Goal: Transaction & Acquisition: Purchase product/service

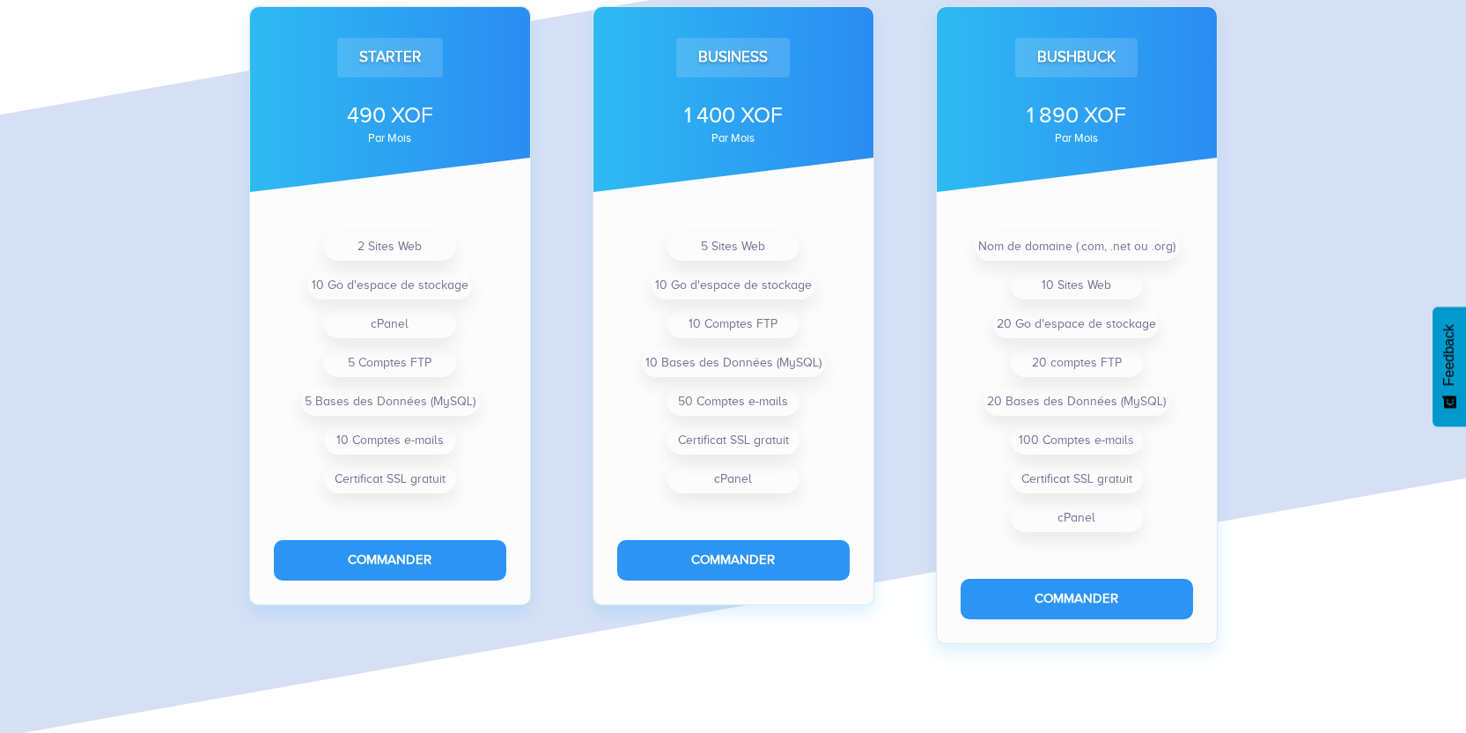
scroll to position [1435, 0]
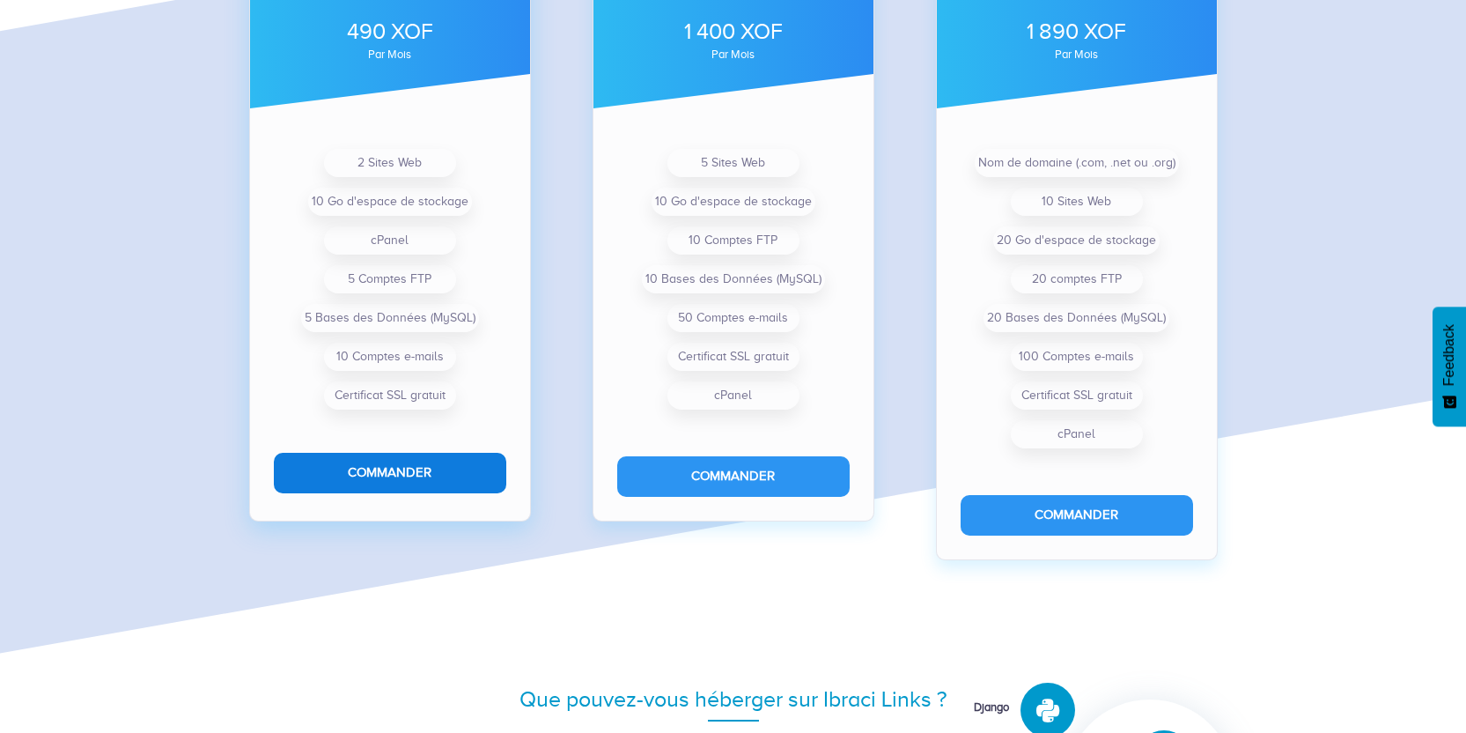
type input ""use client"; import { useState, useEffect } from "react"; import { useSearchPa…"
click at [398, 468] on button "Commander" at bounding box center [390, 473] width 232 height 40
click at [416, 471] on button "Commander" at bounding box center [390, 473] width 232 height 40
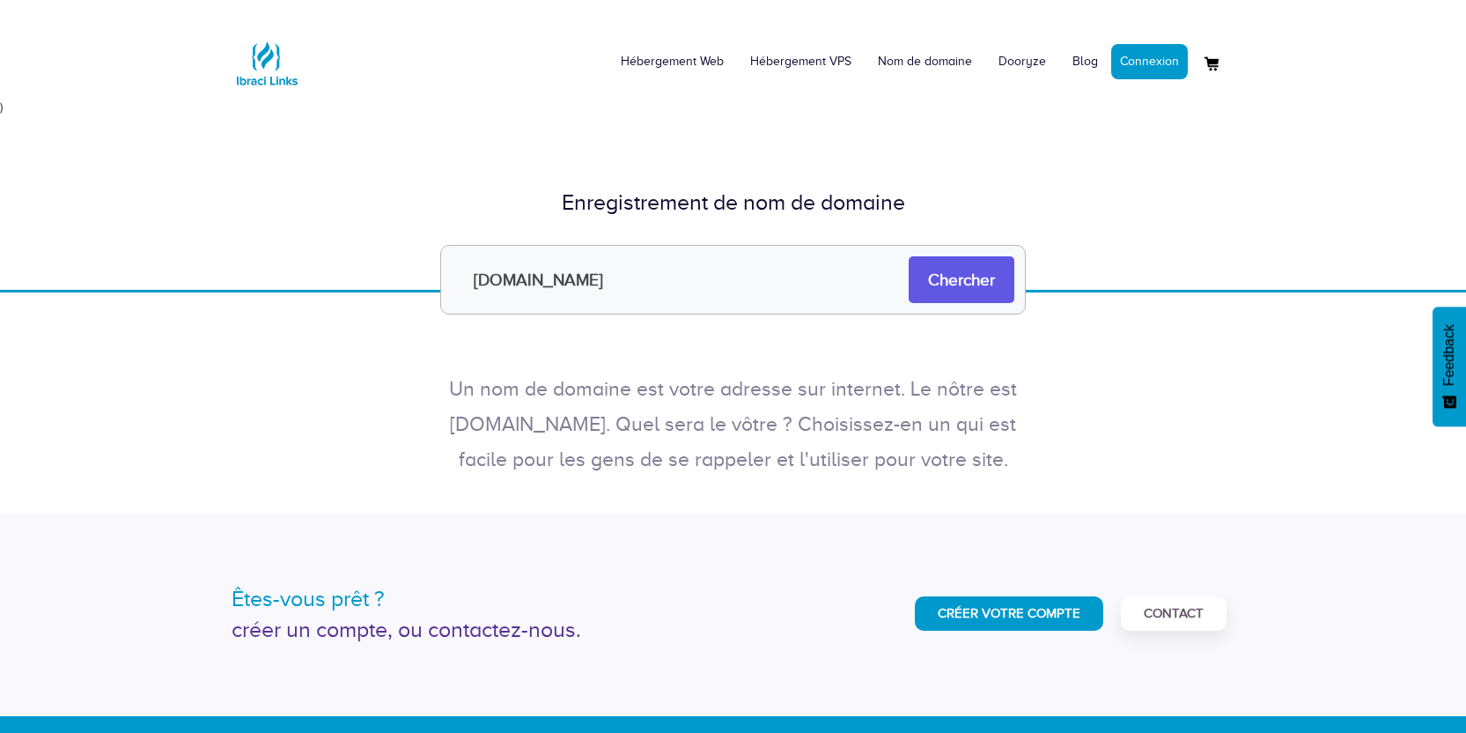
type input "mescartes.io"
click at [909, 256] on input "Chercher" at bounding box center [962, 279] width 106 height 47
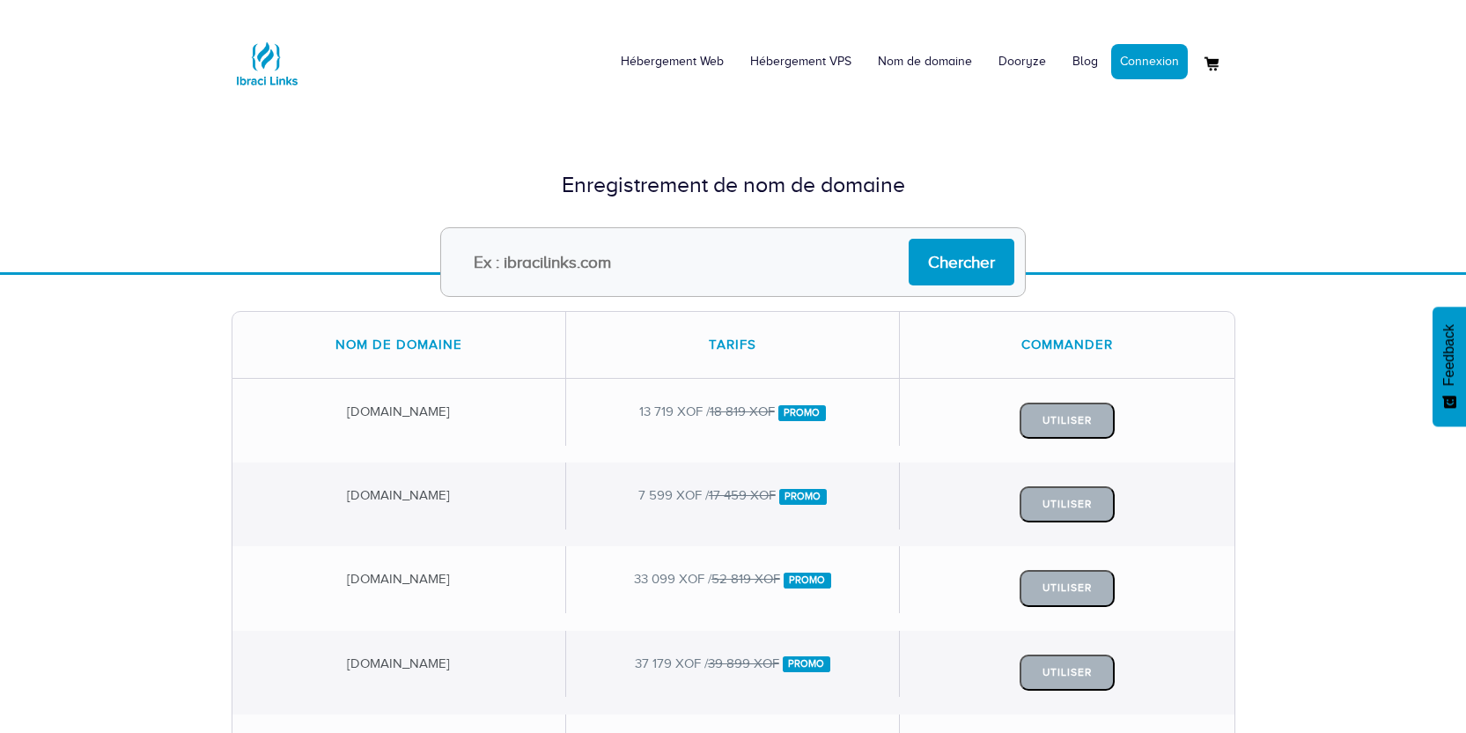
click at [577, 249] on input "text" at bounding box center [733, 262] width 586 height 70
type input "[DOMAIN_NAME]"
click at [980, 263] on input "Chercher" at bounding box center [962, 262] width 106 height 47
click at [520, 267] on input "text" at bounding box center [733, 262] width 586 height 70
paste input "[DOMAIN_NAME]"
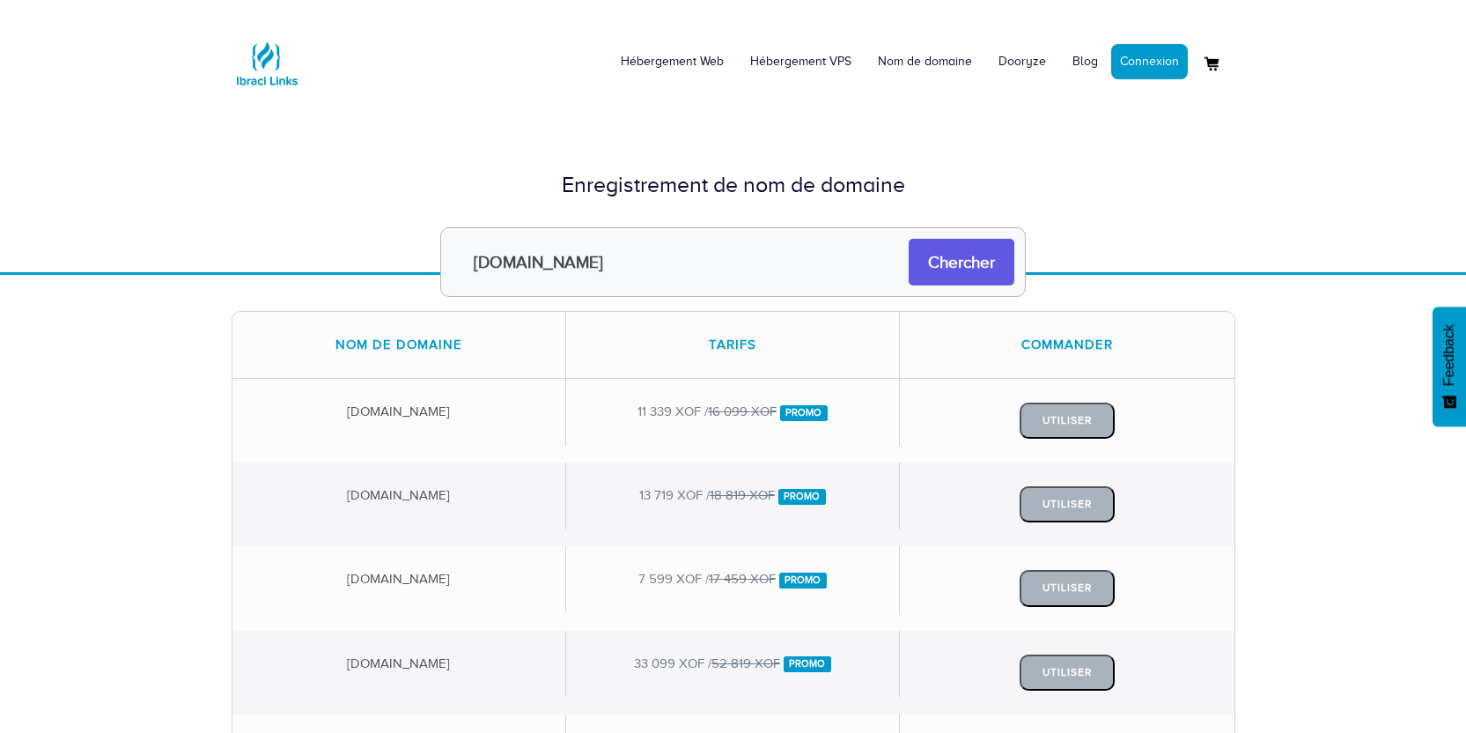
type input "[DOMAIN_NAME]"
click at [961, 272] on input "Chercher" at bounding box center [962, 262] width 106 height 47
type input "[DOMAIN_NAME]"
click at [978, 259] on input "Chercher" at bounding box center [962, 262] width 106 height 47
paste input "[DOMAIN_NAME]"
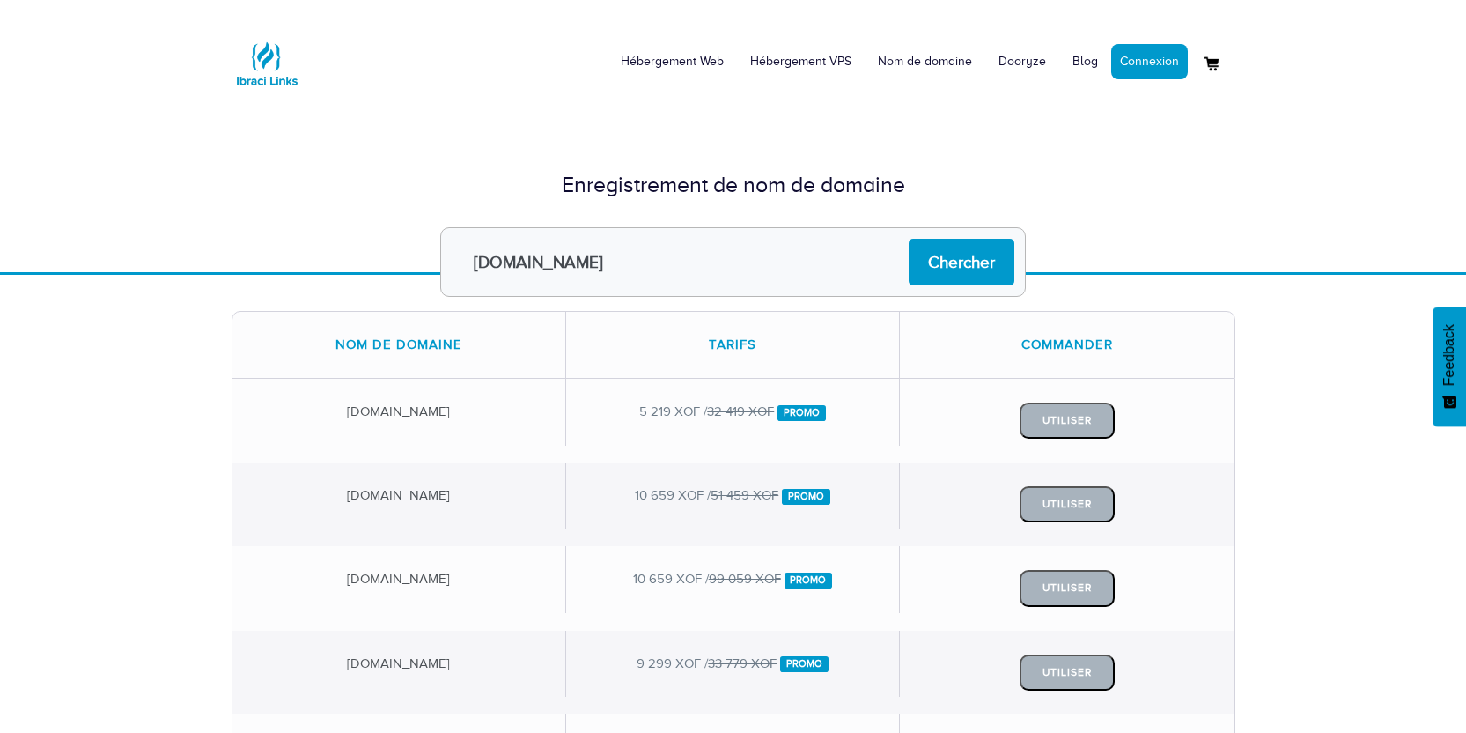
click at [520, 267] on input "[DOMAIN_NAME]" at bounding box center [733, 262] width 586 height 70
type input "[DOMAIN_NAME]"
click at [938, 265] on input "Chercher" at bounding box center [962, 262] width 106 height 47
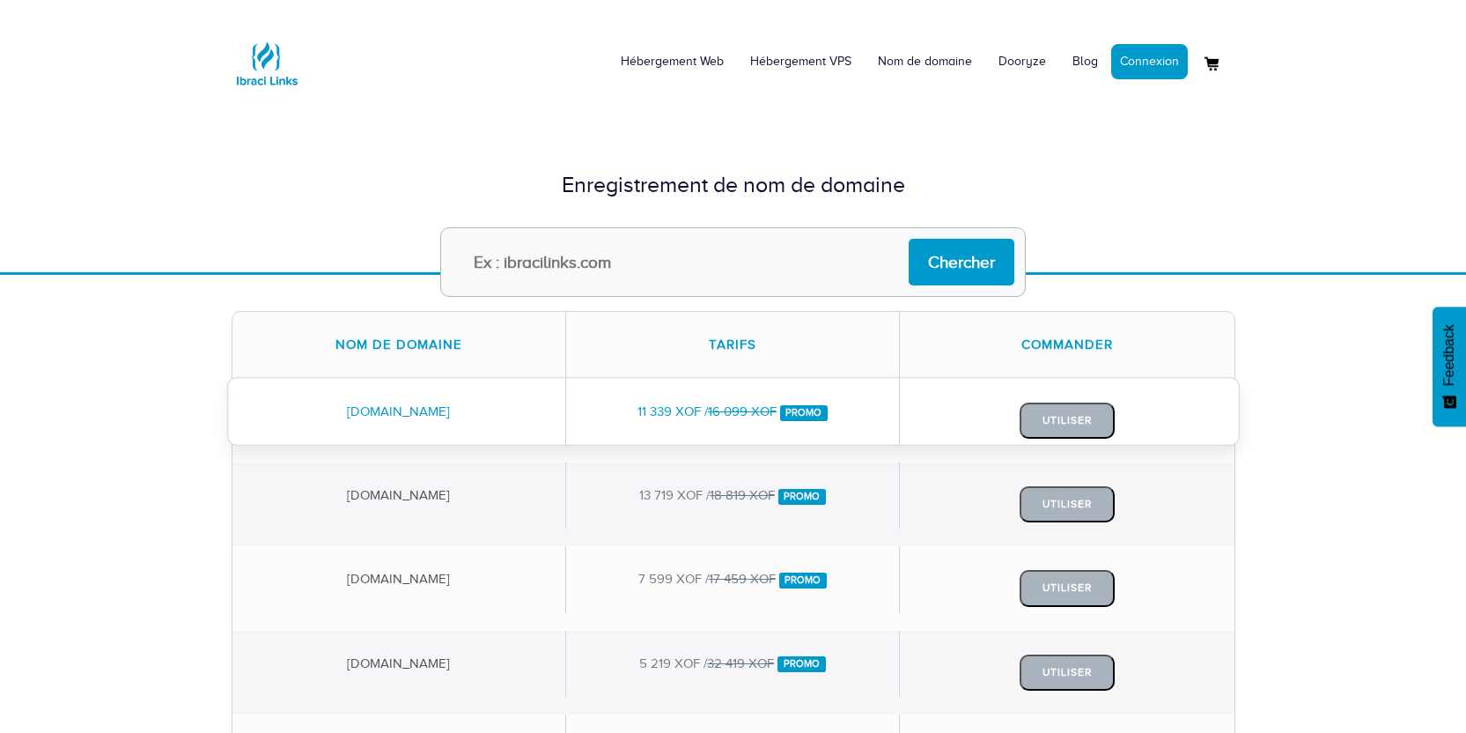
drag, startPoint x: 321, startPoint y: 412, endPoint x: 480, endPoint y: 408, distance: 158.6
click at [480, 408] on div "[DOMAIN_NAME]" at bounding box center [399, 412] width 334 height 66
copy div "[DOMAIN_NAME]"
drag, startPoint x: 629, startPoint y: 409, endPoint x: 697, endPoint y: 408, distance: 67.8
click at [697, 408] on div "11 339 XOF / 16 099 XOF Promo" at bounding box center [733, 412] width 334 height 66
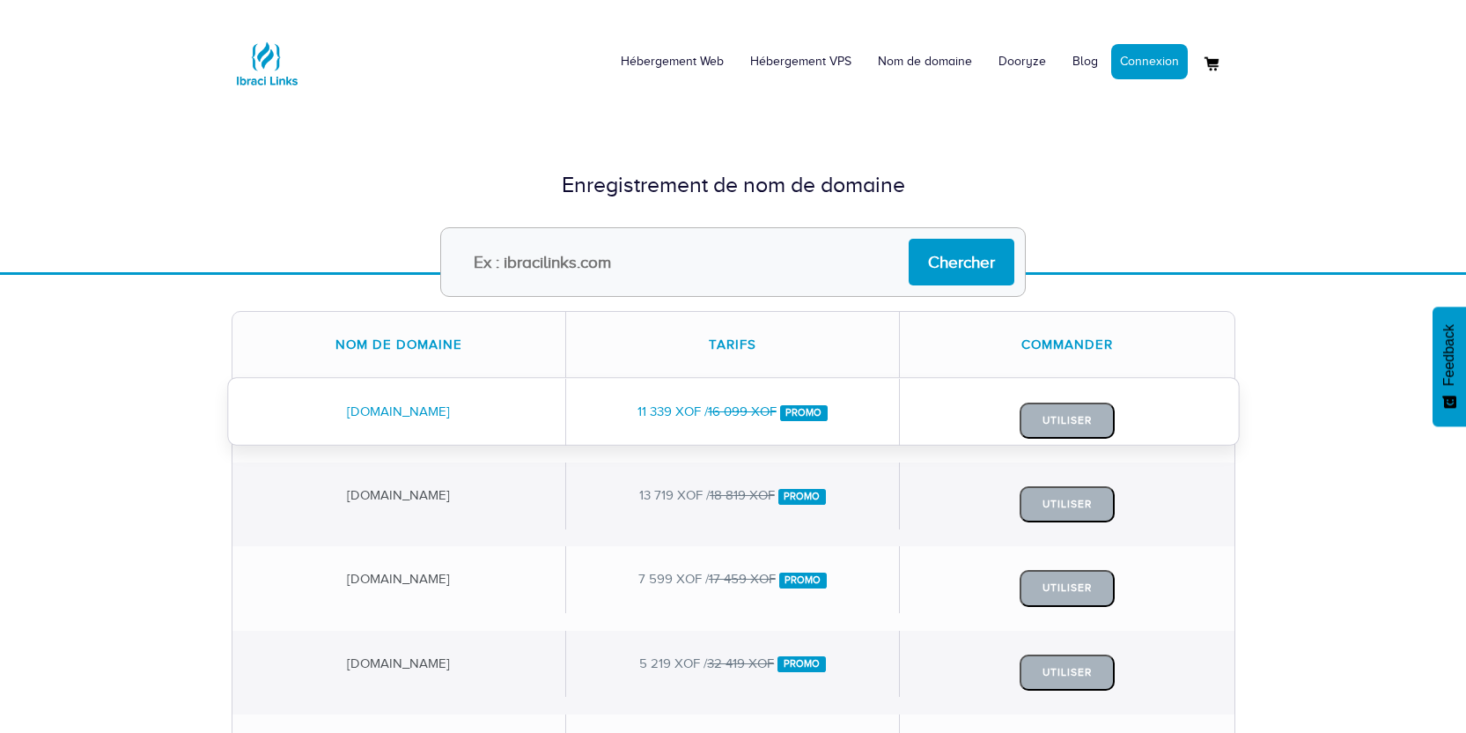
copy div "11 339 XOF"
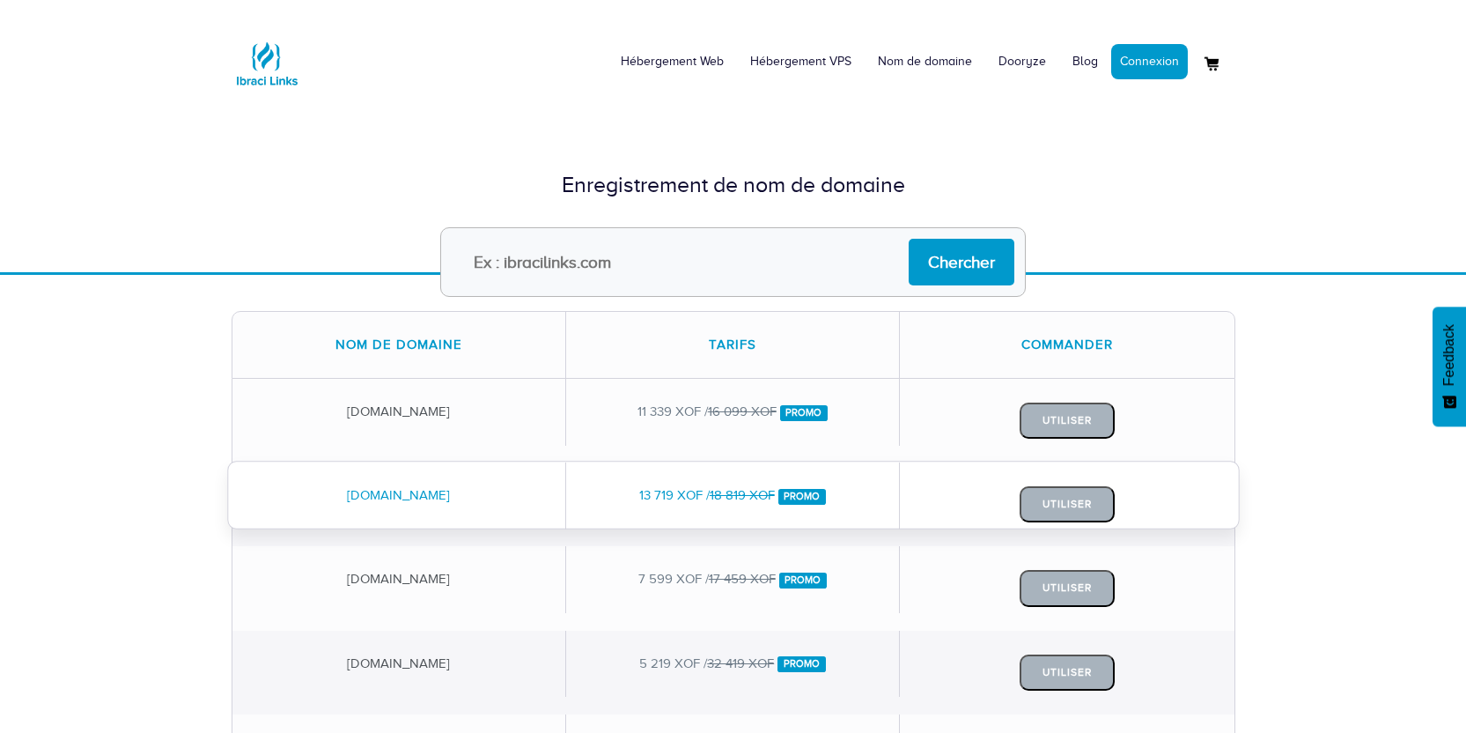
drag, startPoint x: 320, startPoint y: 493, endPoint x: 477, endPoint y: 508, distance: 158.3
click at [477, 508] on div "tabac-recharge.net" at bounding box center [399, 495] width 334 height 66
copy div "tabac-recharge.net"
drag, startPoint x: 624, startPoint y: 495, endPoint x: 704, endPoint y: 494, distance: 79.3
click at [704, 494] on div "13 719 XOF / 18 819 XOF Promo" at bounding box center [733, 495] width 334 height 66
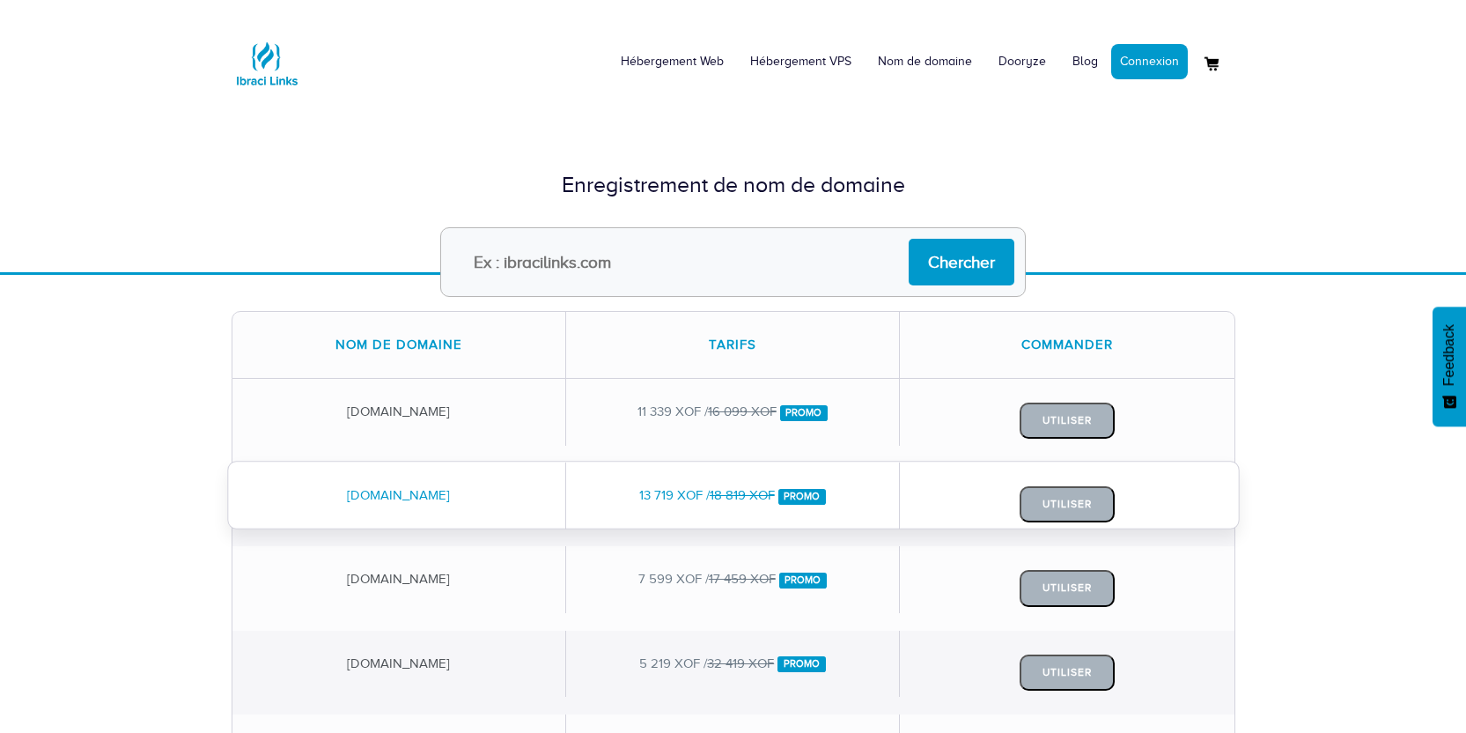
copy div "13 719 XOF"
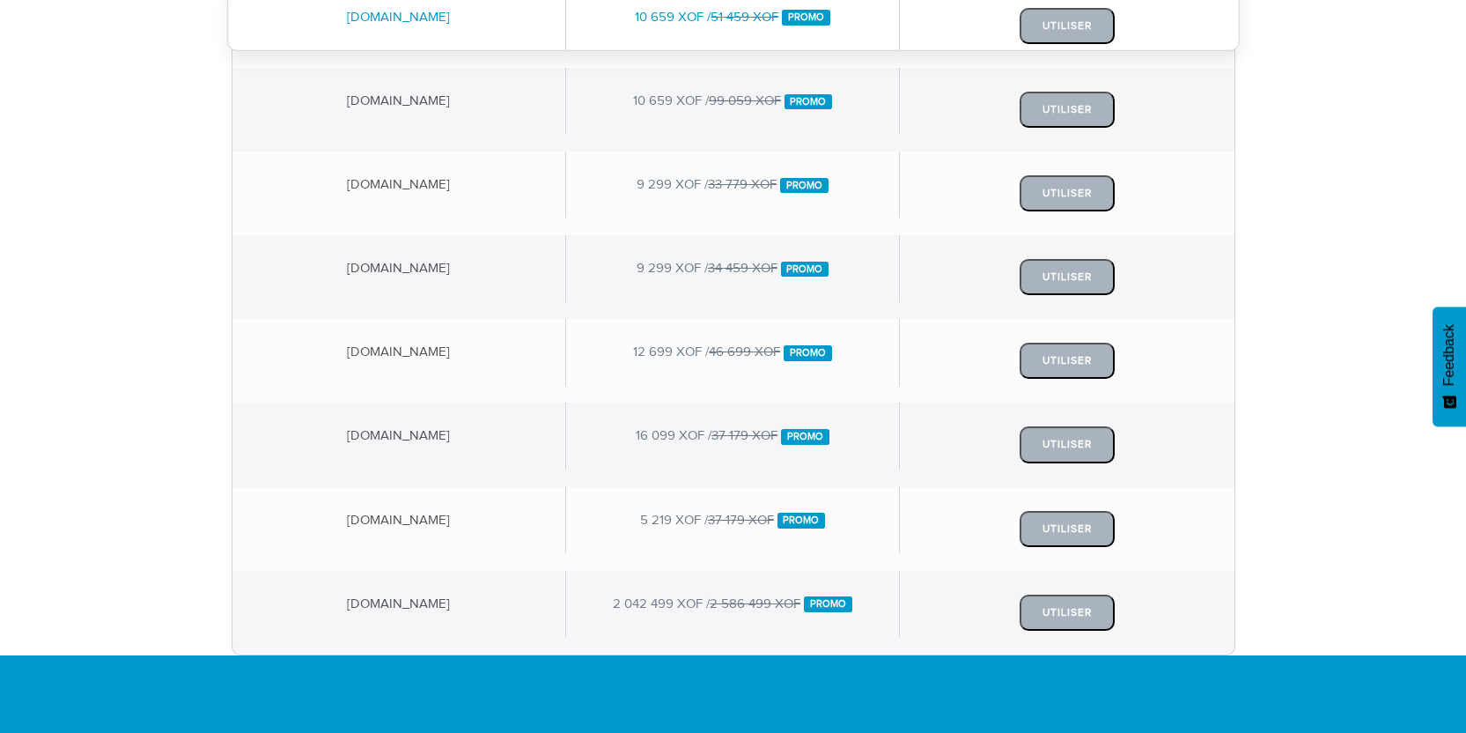
scroll to position [733, 0]
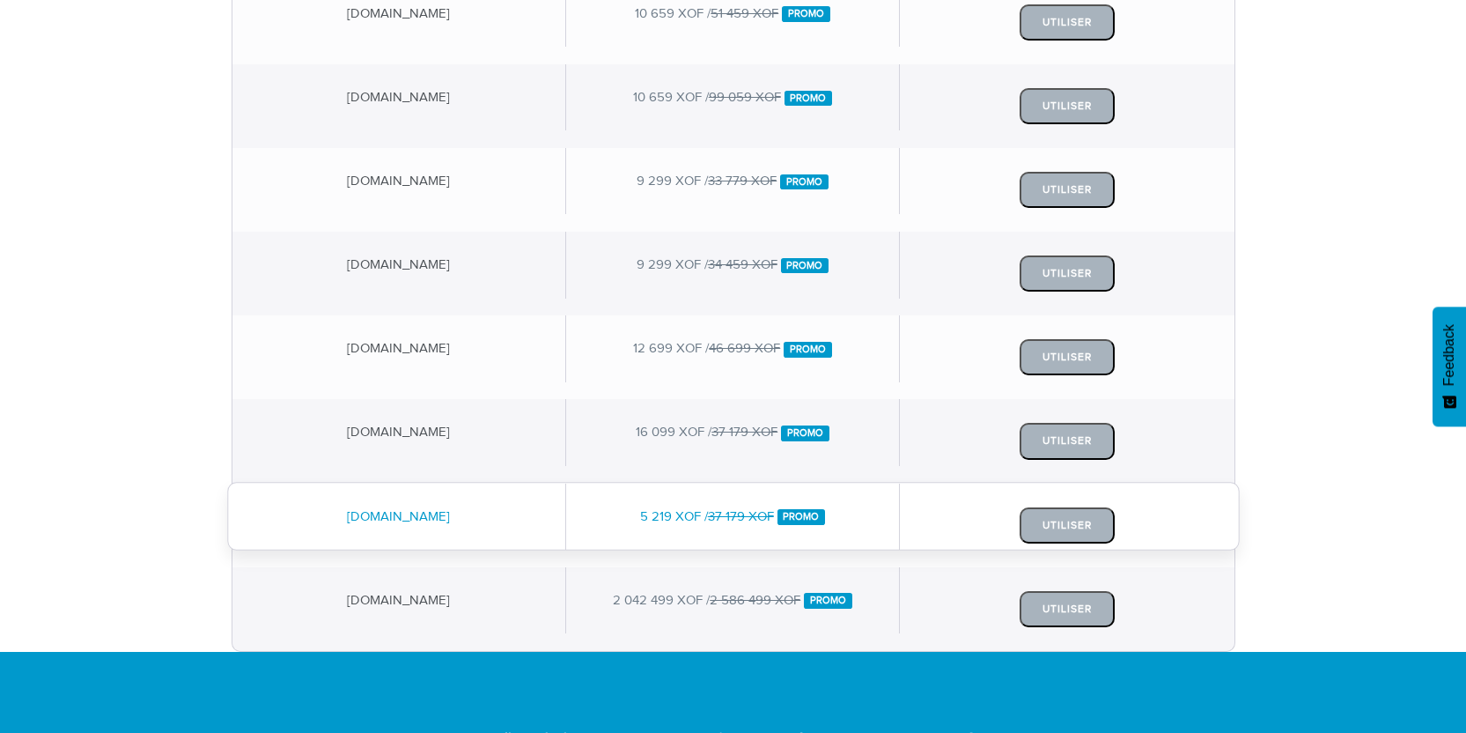
drag, startPoint x: 318, startPoint y: 520, endPoint x: 479, endPoint y: 512, distance: 161.4
click at [479, 512] on div "tabacrecharge.cards" at bounding box center [399, 516] width 334 height 66
copy div "tabacrecharge.cards"
drag, startPoint x: 637, startPoint y: 513, endPoint x: 699, endPoint y: 516, distance: 62.6
click at [699, 516] on div "5 219 XOF / 37 179 XOF Promo" at bounding box center [733, 516] width 334 height 66
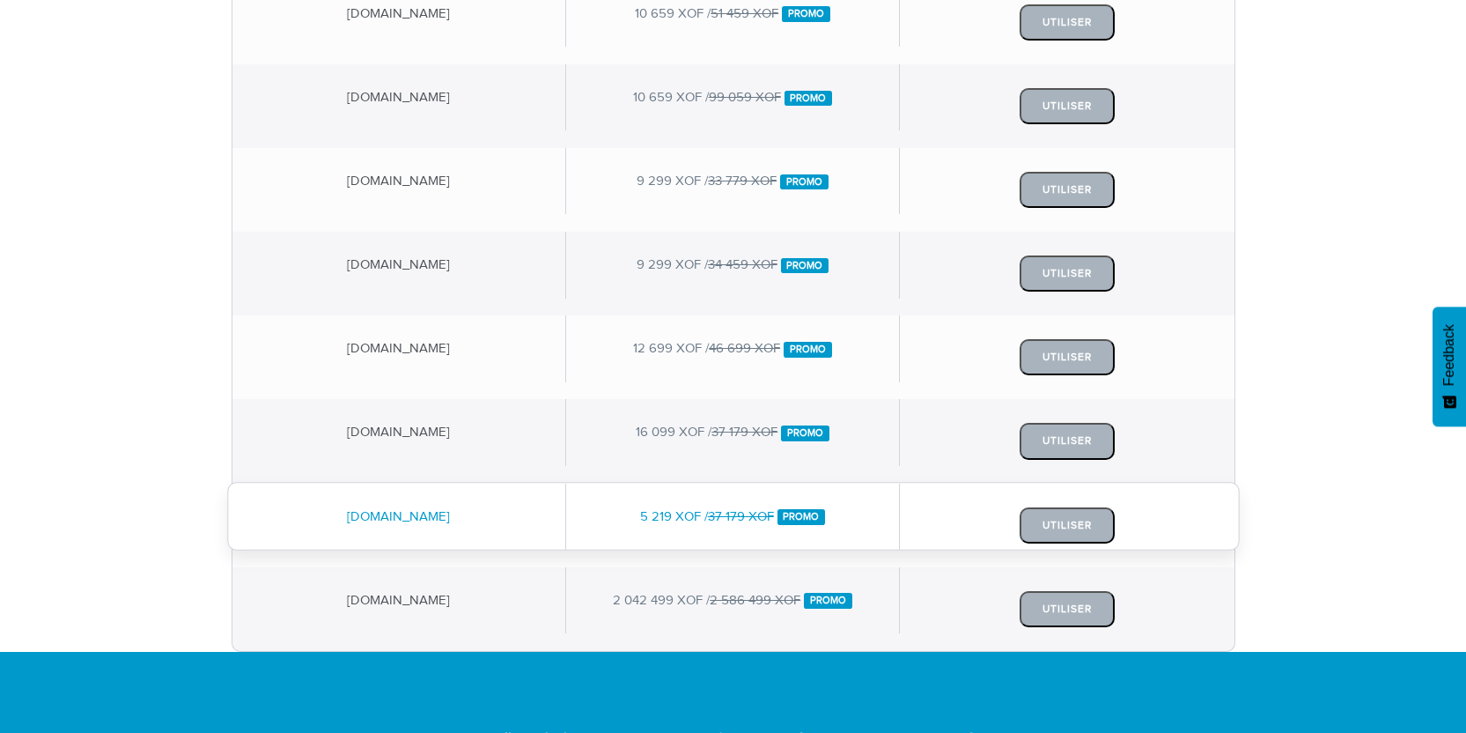
copy div "5 219 XOF"
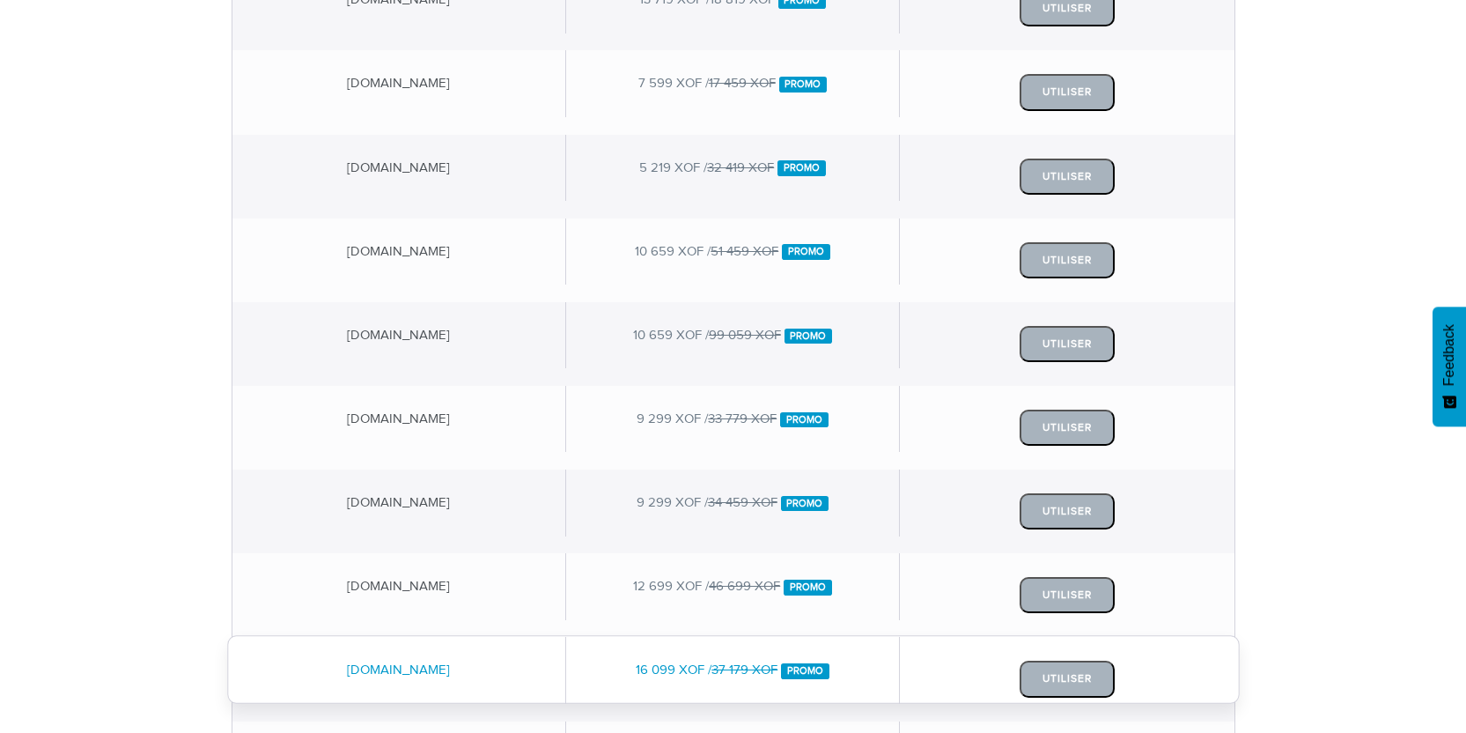
scroll to position [490, 0]
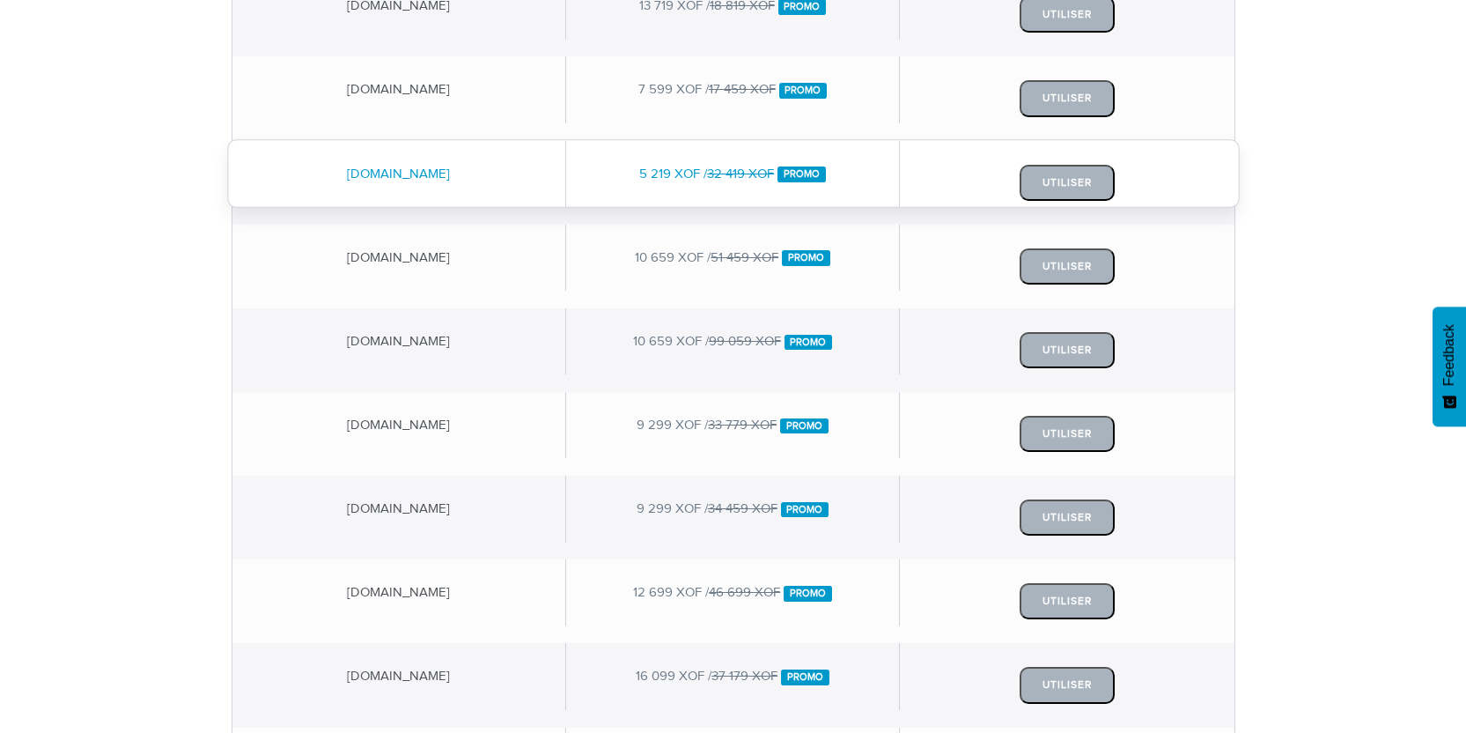
drag, startPoint x: 327, startPoint y: 167, endPoint x: 479, endPoint y: 172, distance: 152.4
click at [479, 172] on div "tabacrecharge.live" at bounding box center [399, 174] width 334 height 66
copy div "tabacrecharge.live"
drag, startPoint x: 632, startPoint y: 174, endPoint x: 699, endPoint y: 177, distance: 67.0
click at [699, 177] on div "5 219 XOF / 32 419 XOF Promo" at bounding box center [733, 174] width 334 height 66
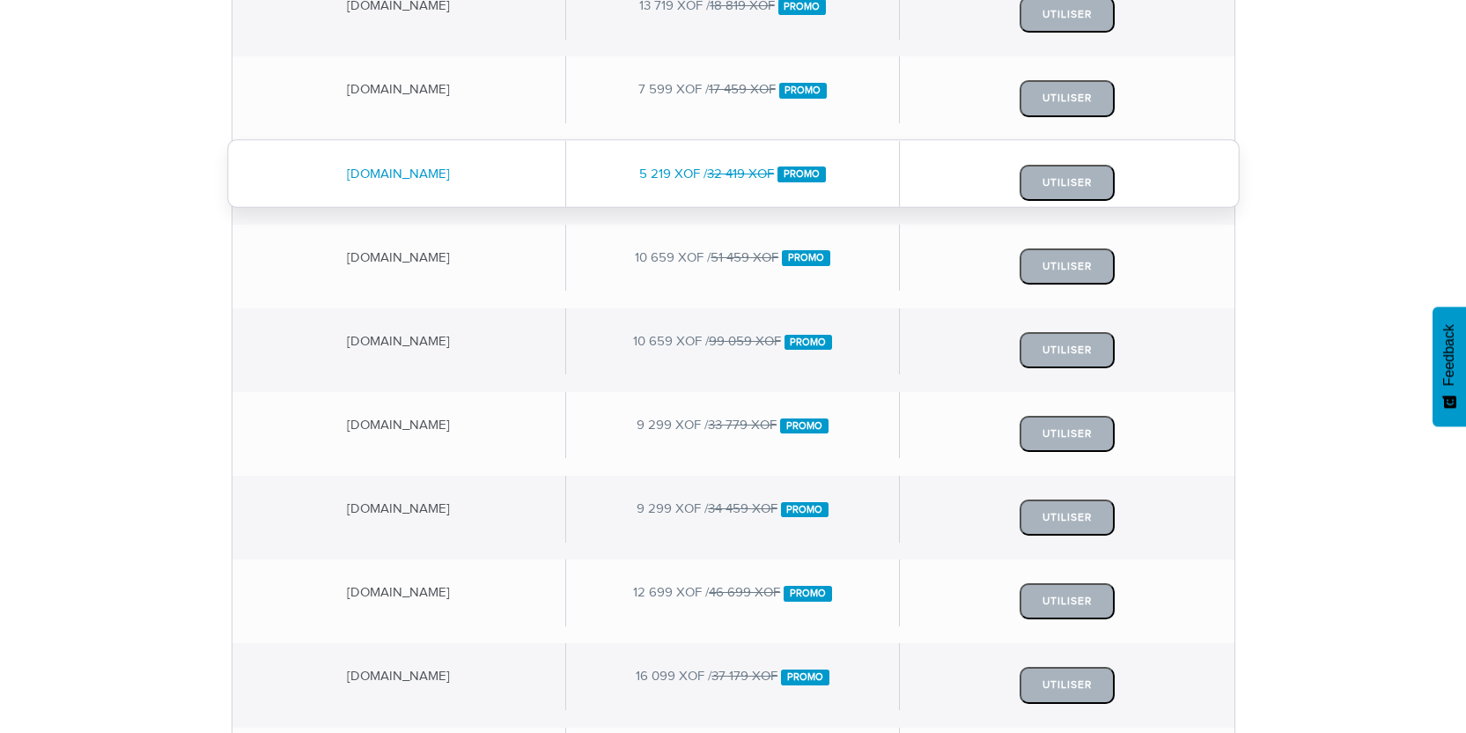
copy div "5 219 XOF"
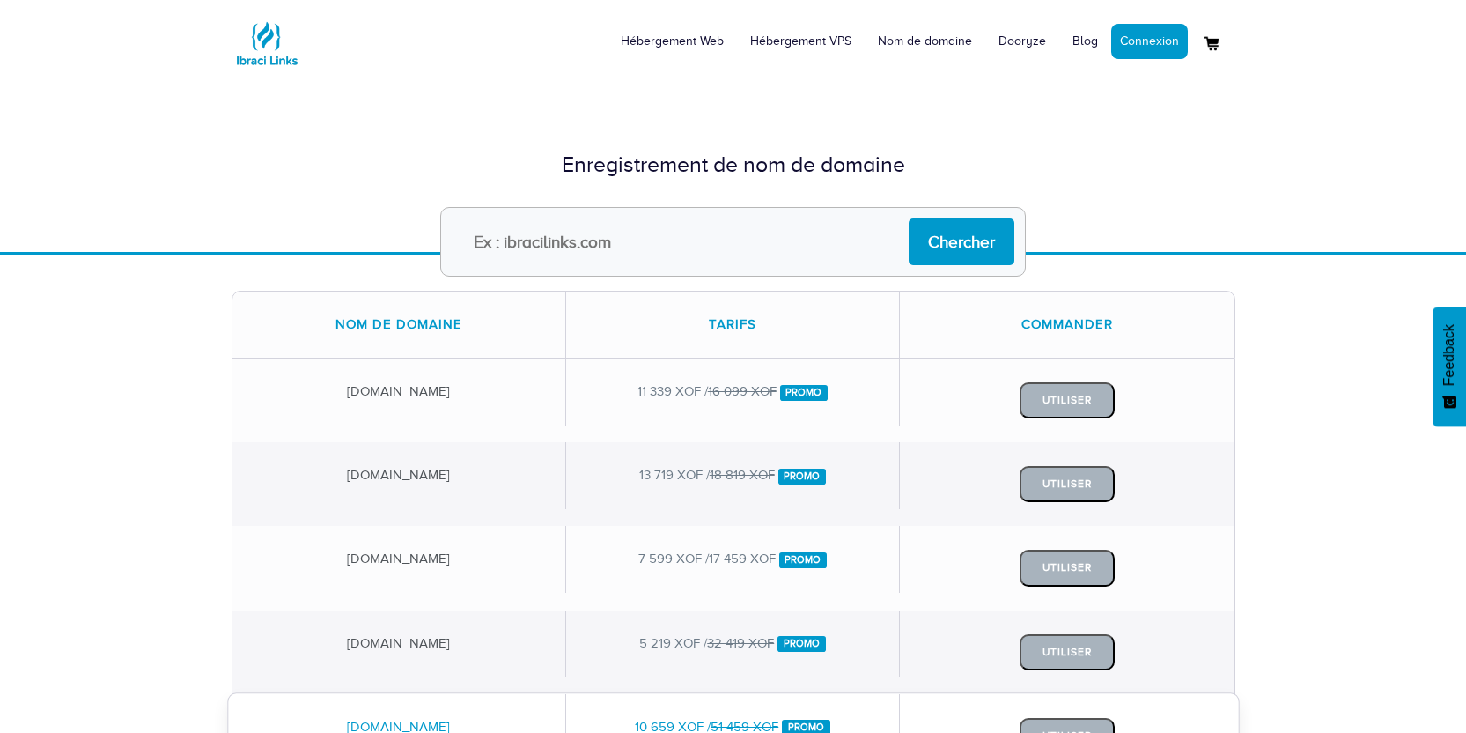
scroll to position [0, 0]
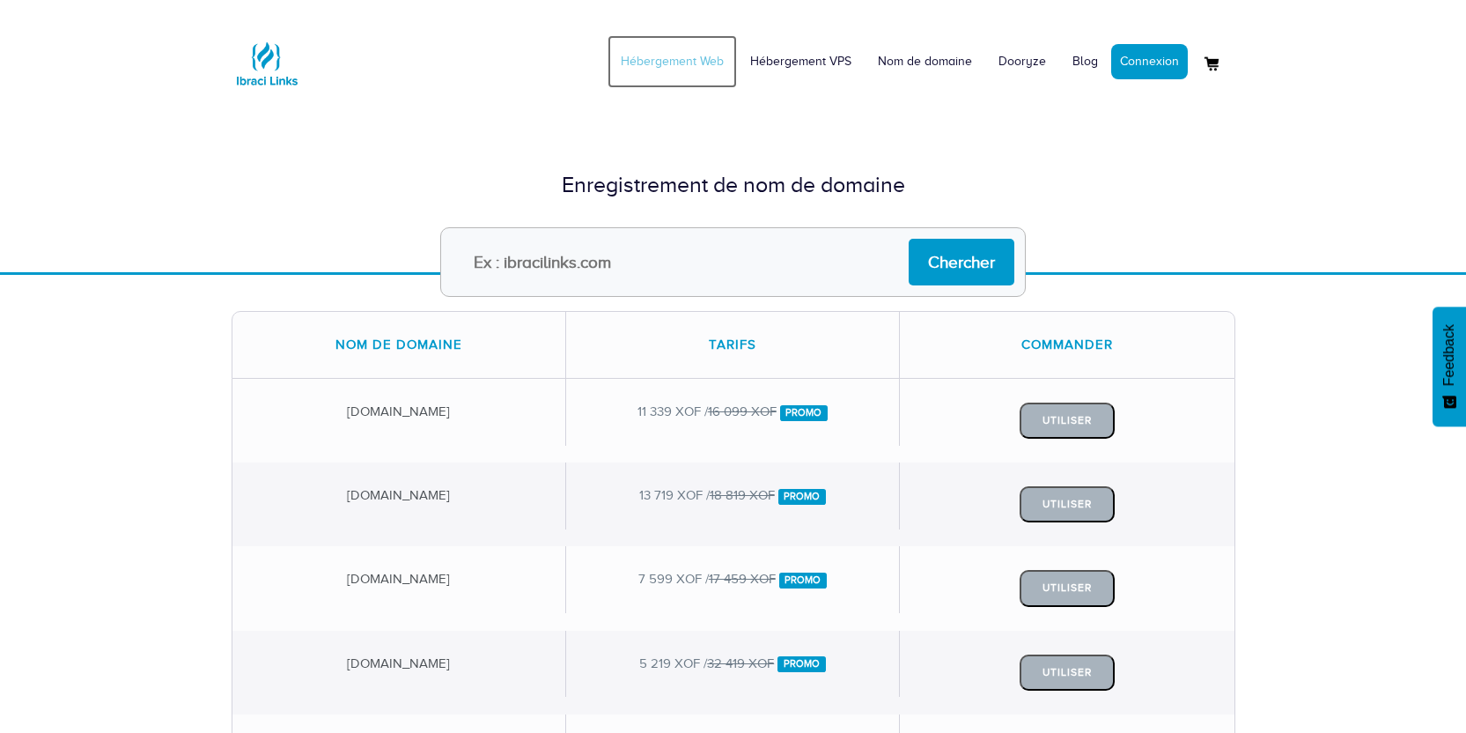
click at [669, 60] on link "Hébergement Web" at bounding box center [672, 61] width 129 height 53
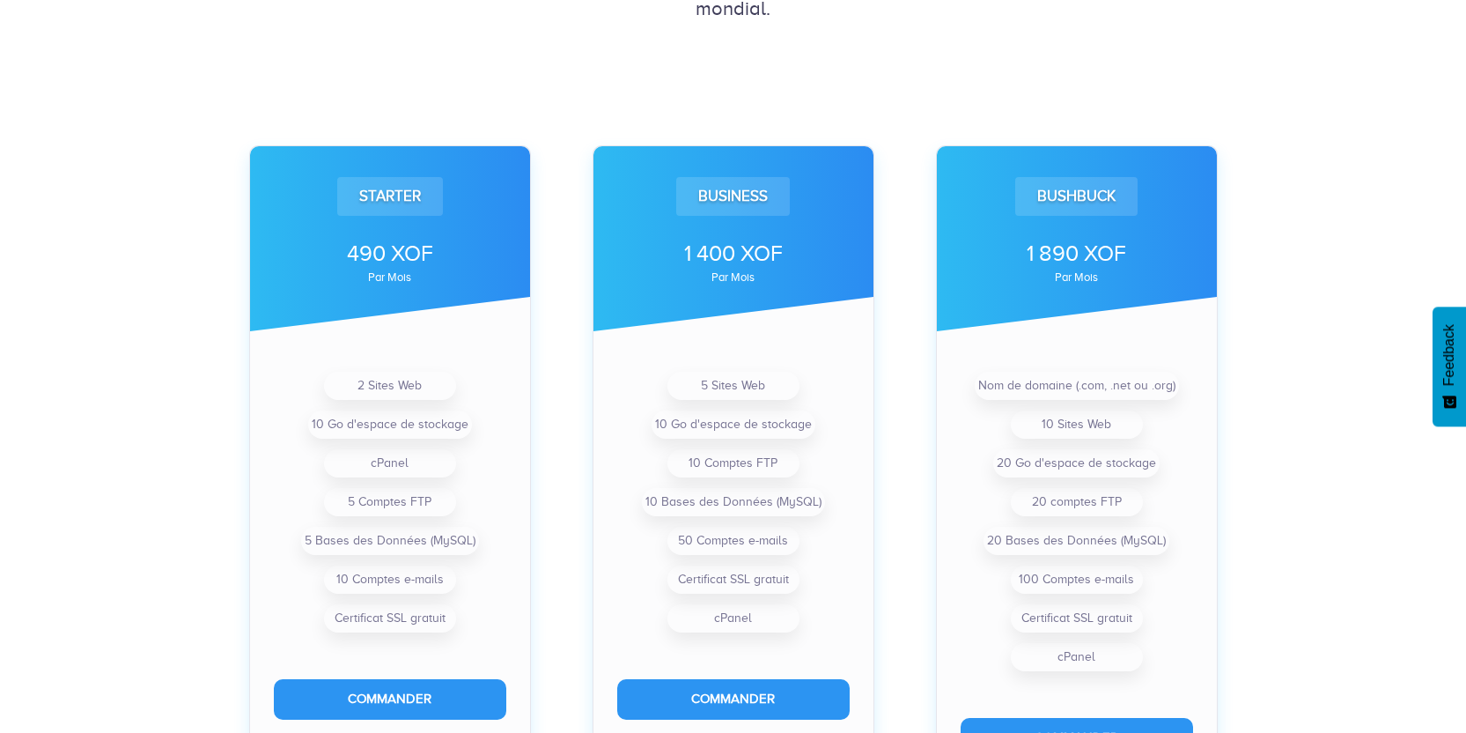
scroll to position [483, 0]
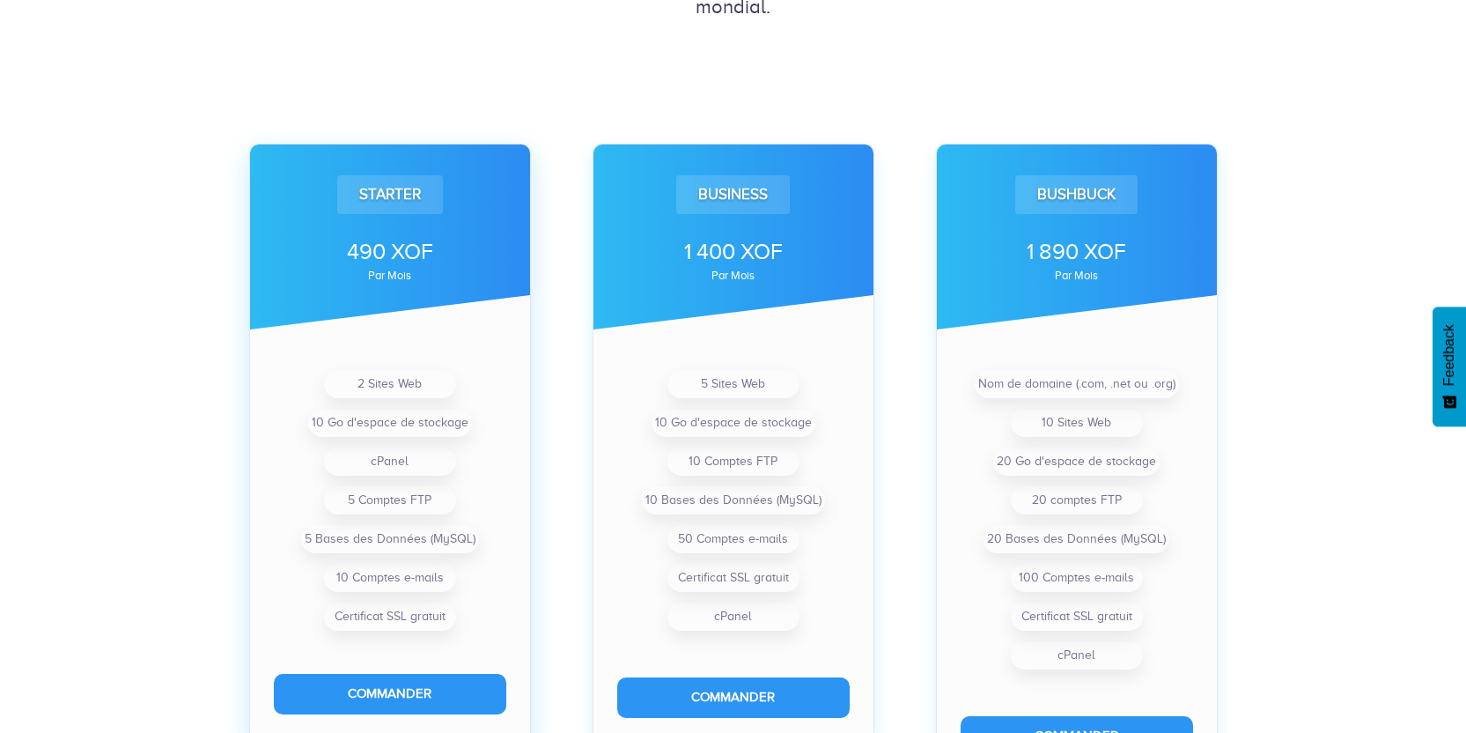
click at [376, 257] on div "490 XOF" at bounding box center [390, 252] width 232 height 32
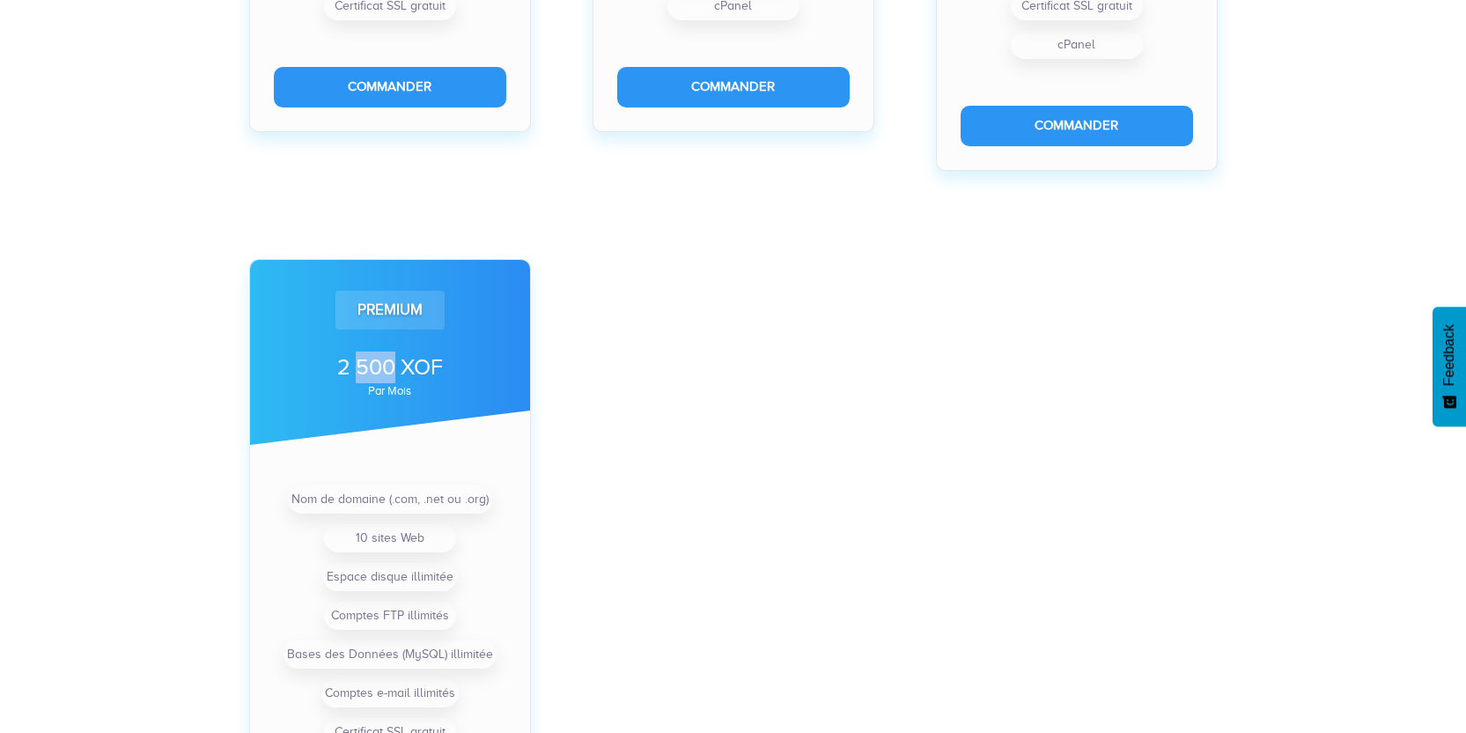
scroll to position [0, 0]
